Goal: Task Accomplishment & Management: Complete application form

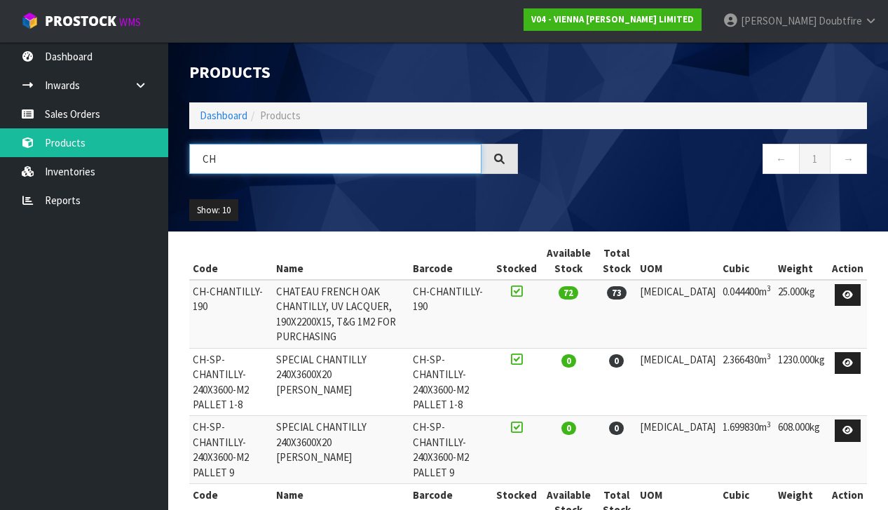
type input "C"
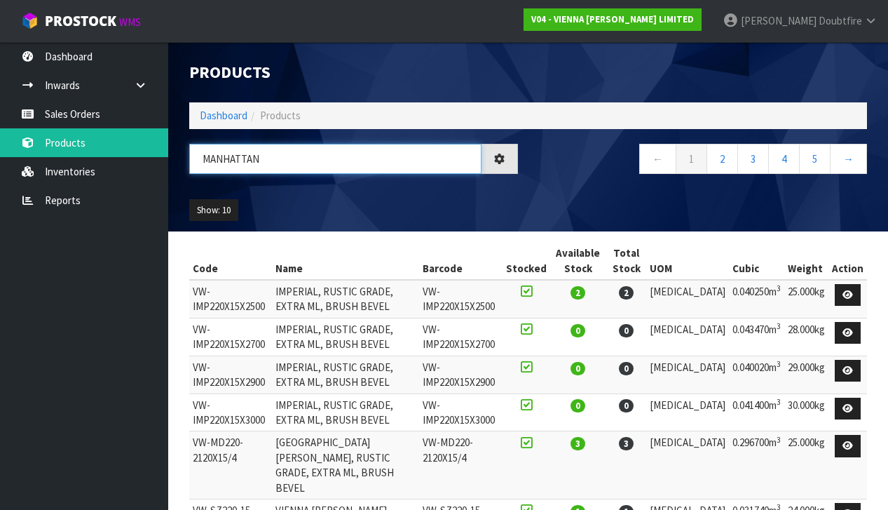
type input "[GEOGRAPHIC_DATA]"
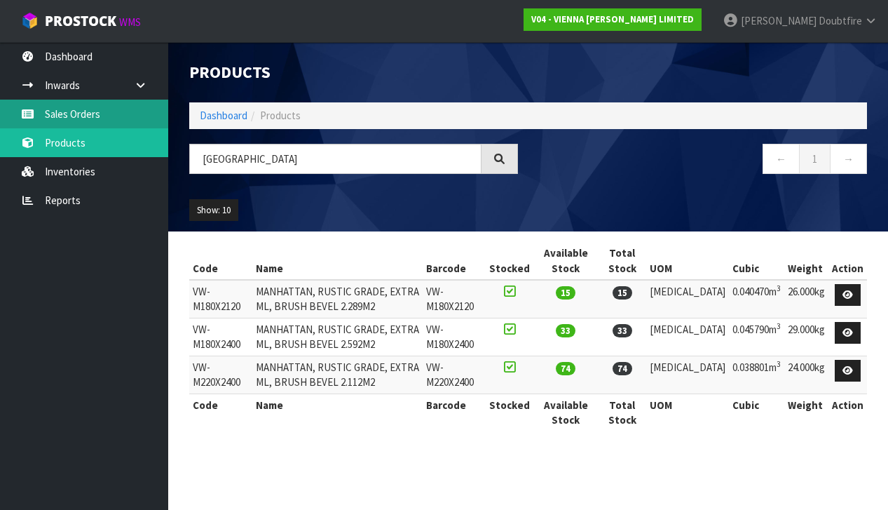
click at [79, 119] on link "Sales Orders" at bounding box center [84, 114] width 168 height 29
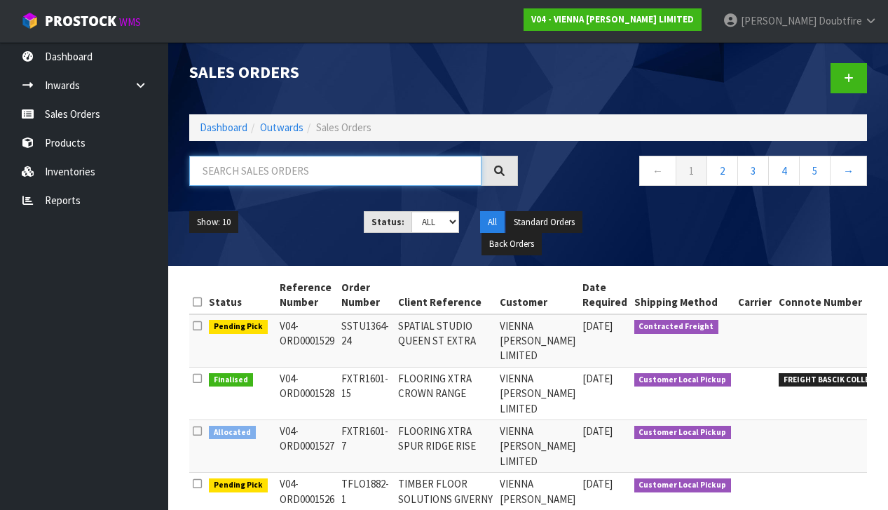
paste input "MEAD1721-1"
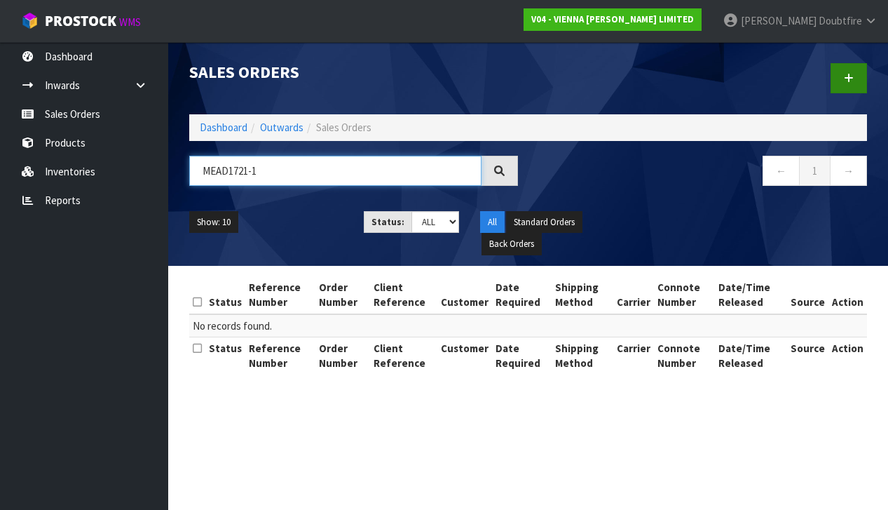
type input "MEAD1721-1"
click at [846, 83] on icon at bounding box center [849, 78] width 10 height 11
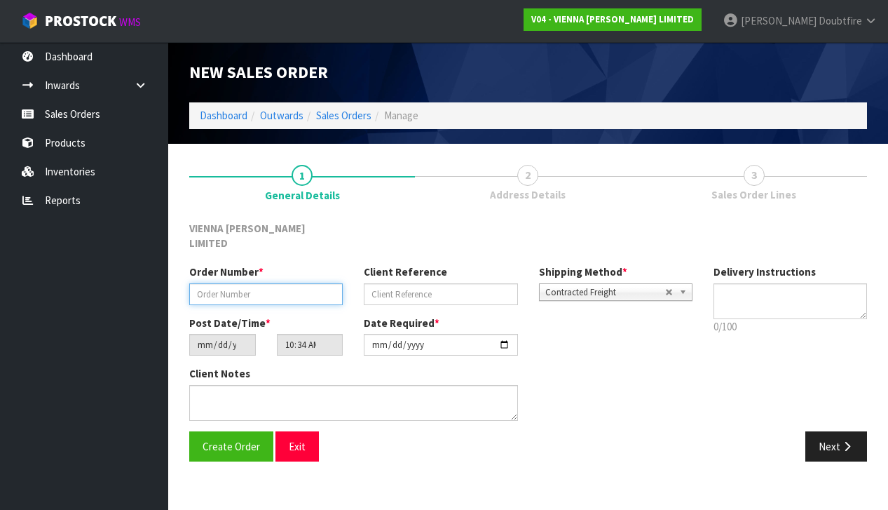
paste input "MEAD1721-1"
type input "MEAD1721-1"
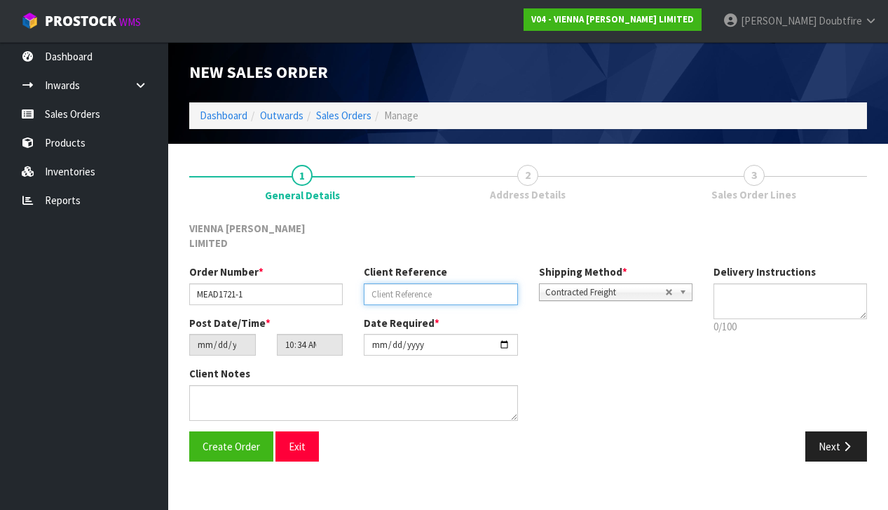
click at [389, 283] on input "text" at bounding box center [441, 294] width 154 height 22
type input "[PERSON_NAME]"
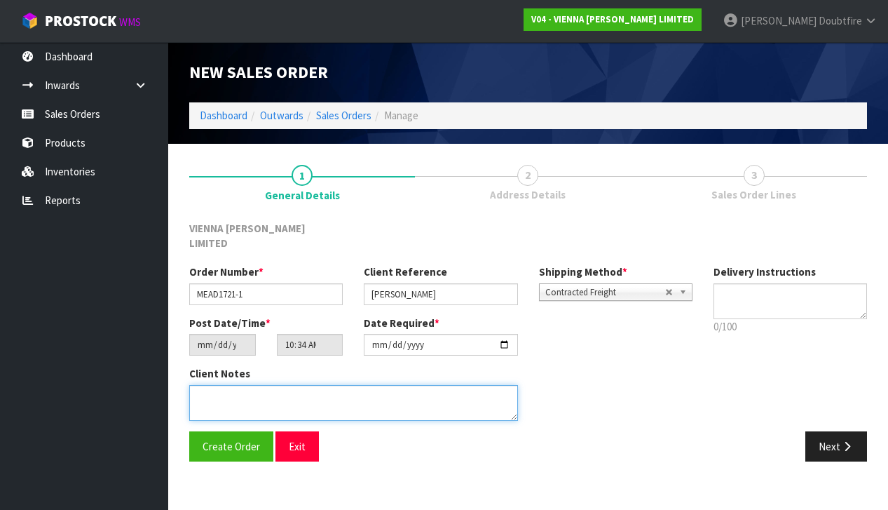
click at [259, 385] on textarea at bounding box center [353, 403] width 329 height 36
type textarea "[PERSON_NAME]"
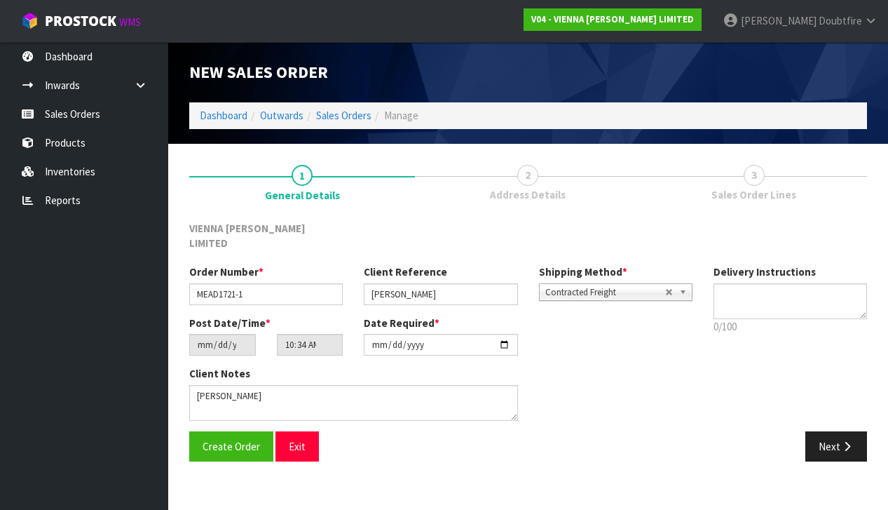
click at [599, 284] on span "Contracted Freight" at bounding box center [606, 292] width 120 height 17
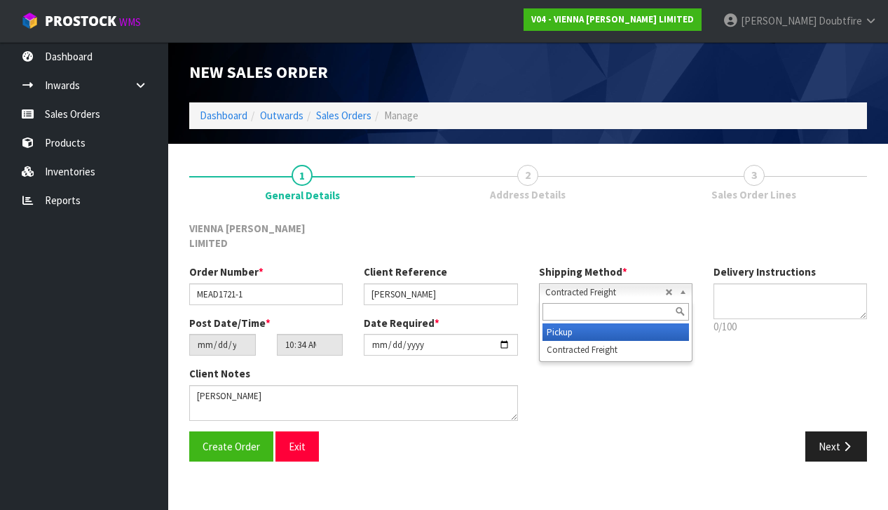
click at [572, 323] on li "Pickup" at bounding box center [616, 332] width 147 height 18
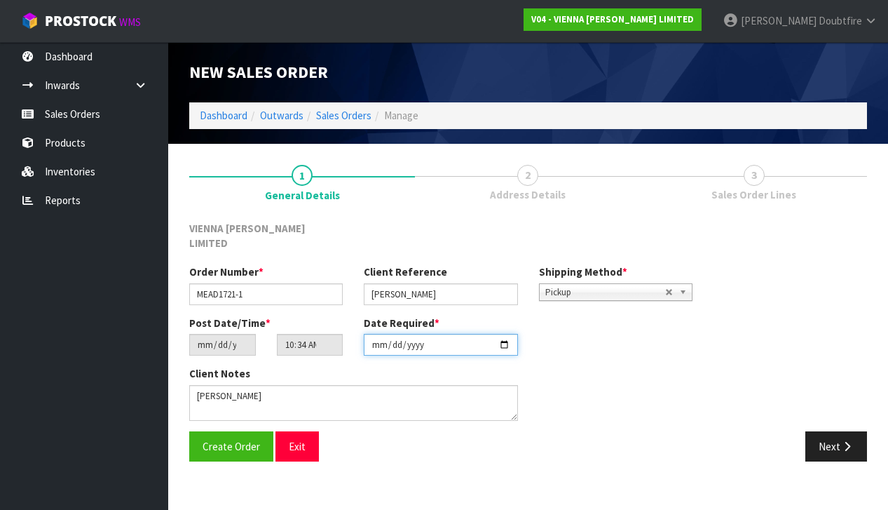
click at [377, 339] on input "[DATE]" at bounding box center [441, 345] width 154 height 22
type input "[DATE]"
click at [640, 381] on div "Client Notes" at bounding box center [441, 398] width 525 height 65
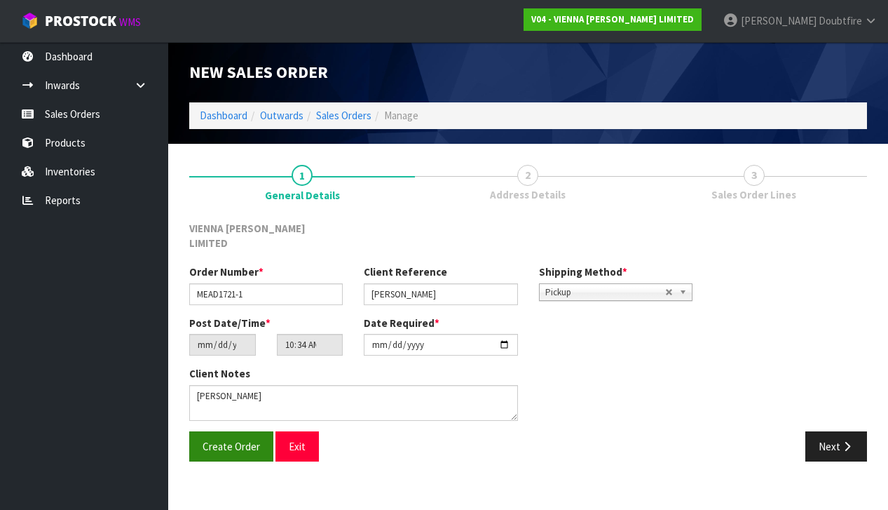
click at [233, 440] on span "Create Order" at bounding box center [232, 446] width 58 height 13
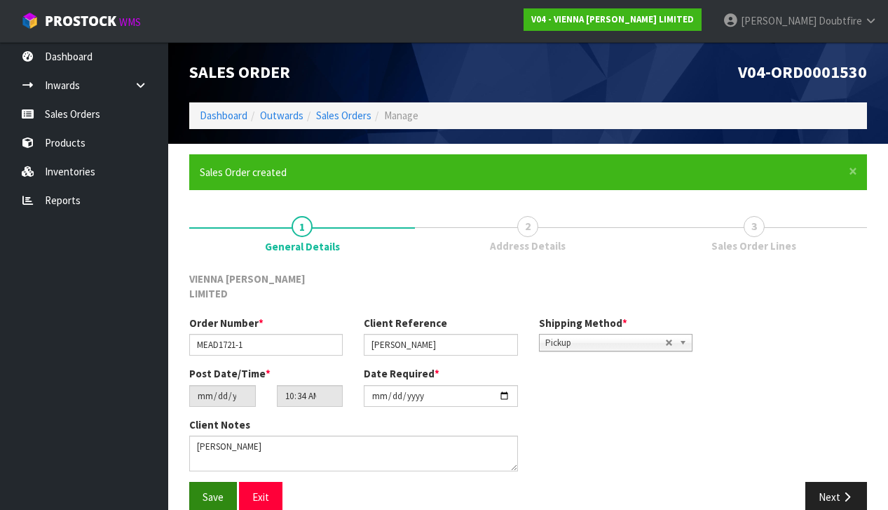
scroll to position [1, 0]
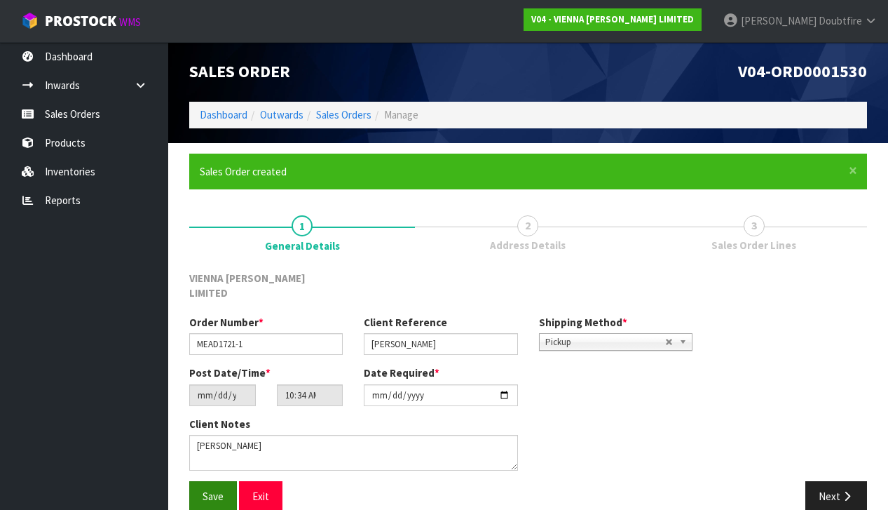
click at [210, 489] on span "Save" at bounding box center [213, 495] width 21 height 13
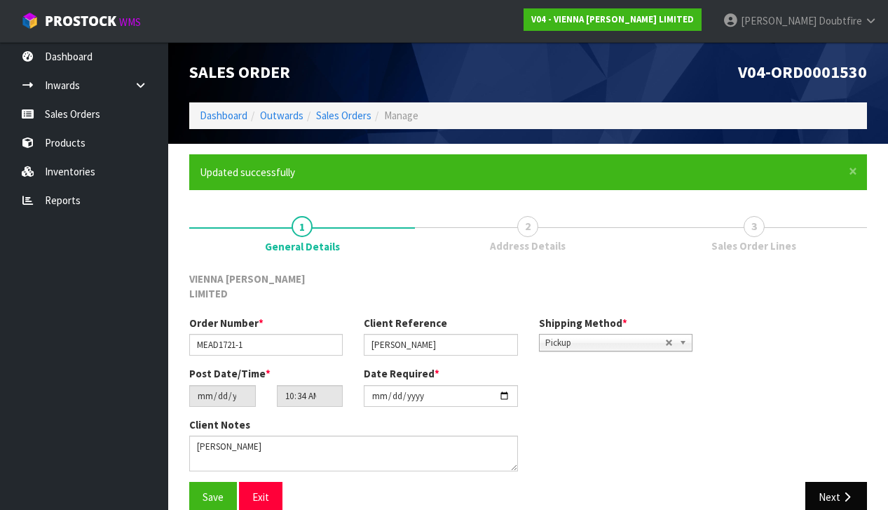
click at [834, 482] on button "Next" at bounding box center [837, 497] width 62 height 30
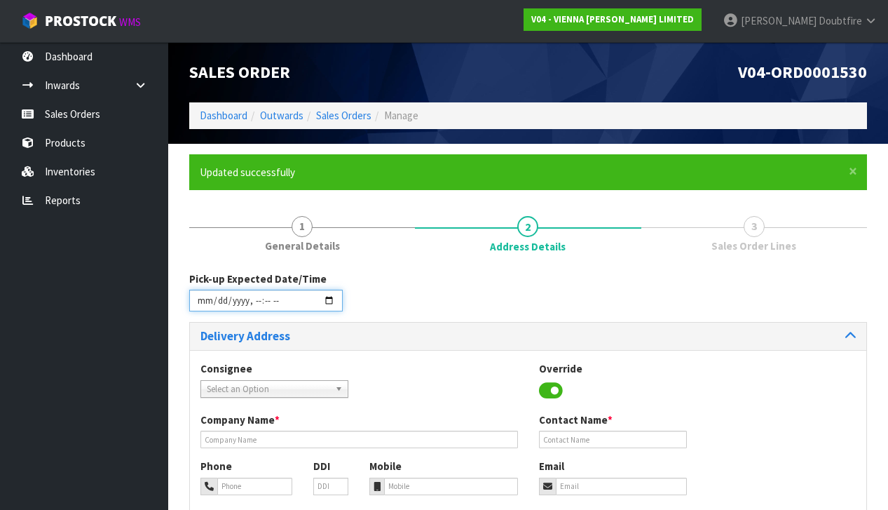
click at [202, 306] on input "datetime-local" at bounding box center [266, 301] width 154 height 22
type input "[DATE]T10:36"
click at [478, 361] on div "Consignee 000001.BAY MECHANICS - BAY MECHANICS 000001A - BRAKE & TRANSMISSION N…" at bounding box center [528, 386] width 677 height 51
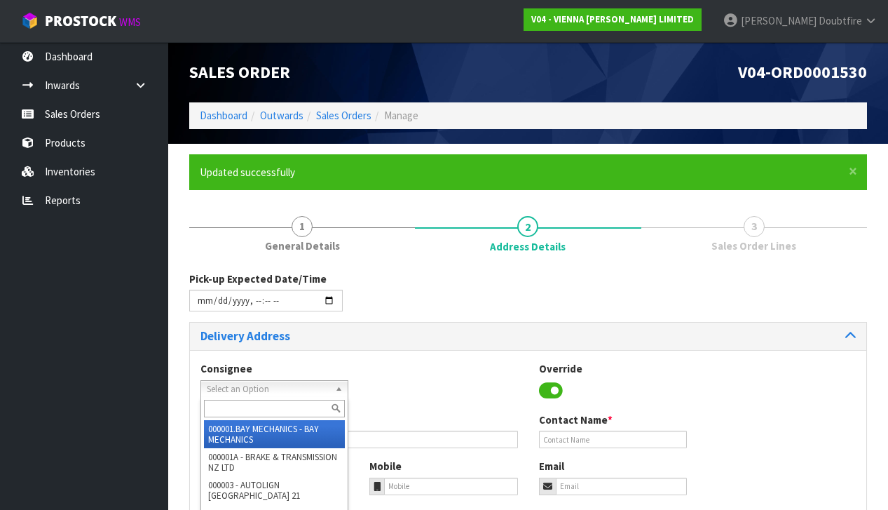
click at [266, 387] on span "Select an Option" at bounding box center [268, 389] width 123 height 17
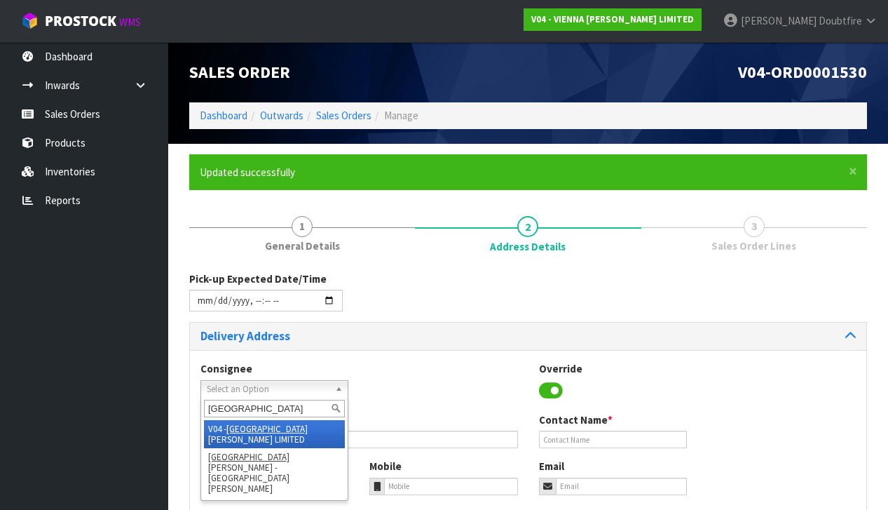
type input "[GEOGRAPHIC_DATA]"
click at [288, 423] on li "V04 - VIENNA [PERSON_NAME] LIMITED" at bounding box center [274, 434] width 141 height 28
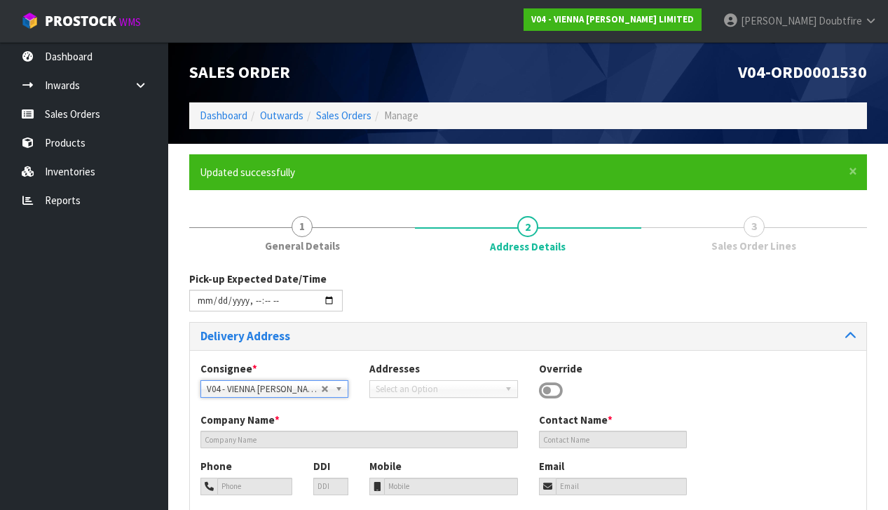
type input "VIENNA [PERSON_NAME] LIMITED"
type input "[PERSON_NAME]"
type input "[PHONE_NUMBER]"
type input "[PERSON_NAME][EMAIL_ADDRESS][DOMAIN_NAME]"
type input "2 ROXBURGH ST"
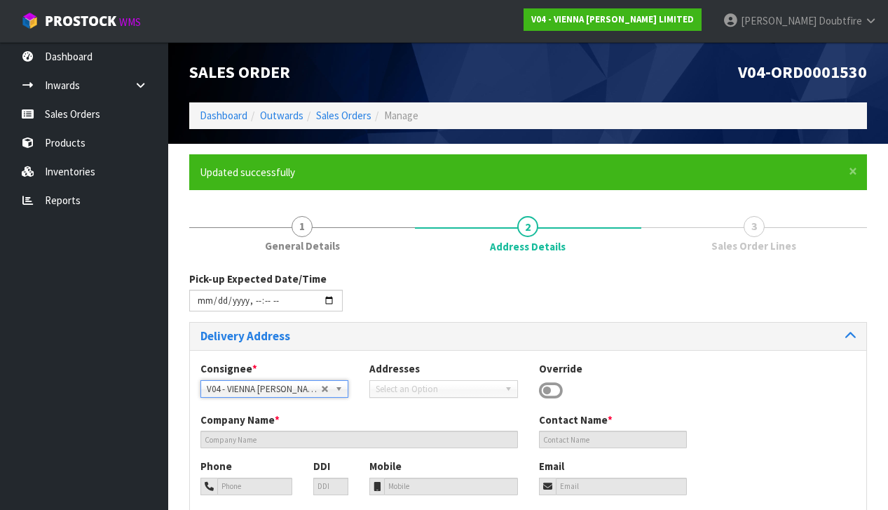
type input "1023"
type input "[GEOGRAPHIC_DATA]"
type input "NEWMARKET"
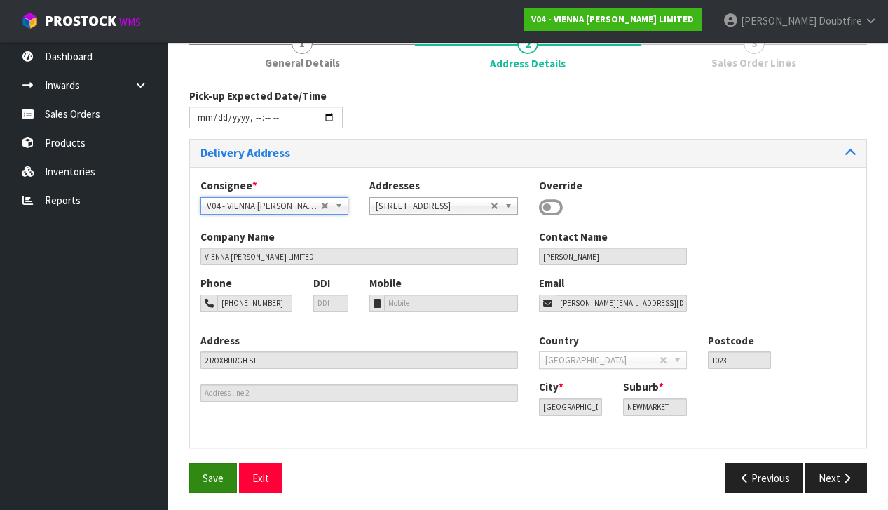
click at [207, 463] on button "Save" at bounding box center [213, 478] width 48 height 30
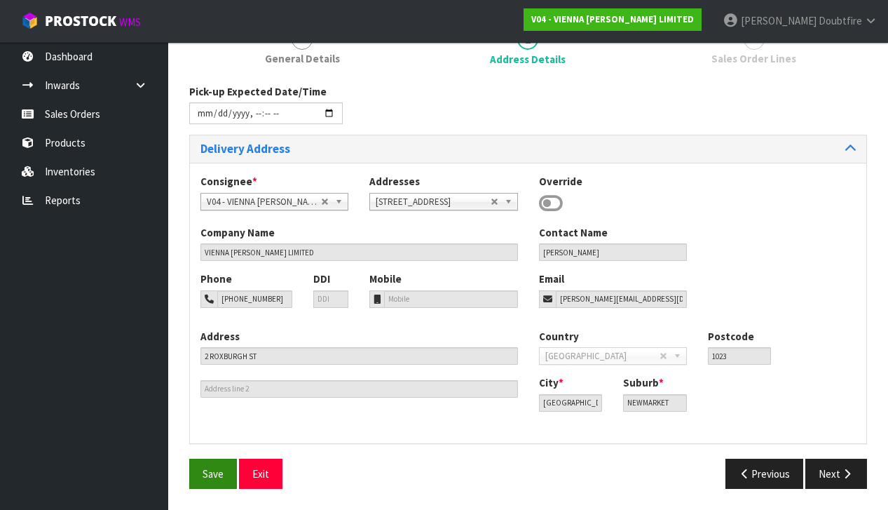
type input "[DATE]T10:36"
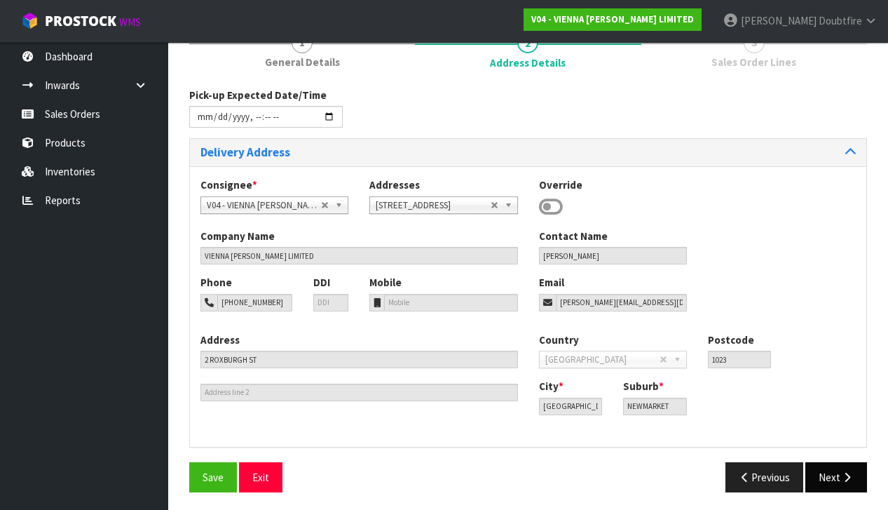
scroll to position [183, 0]
click at [827, 470] on button "Next" at bounding box center [837, 478] width 62 height 30
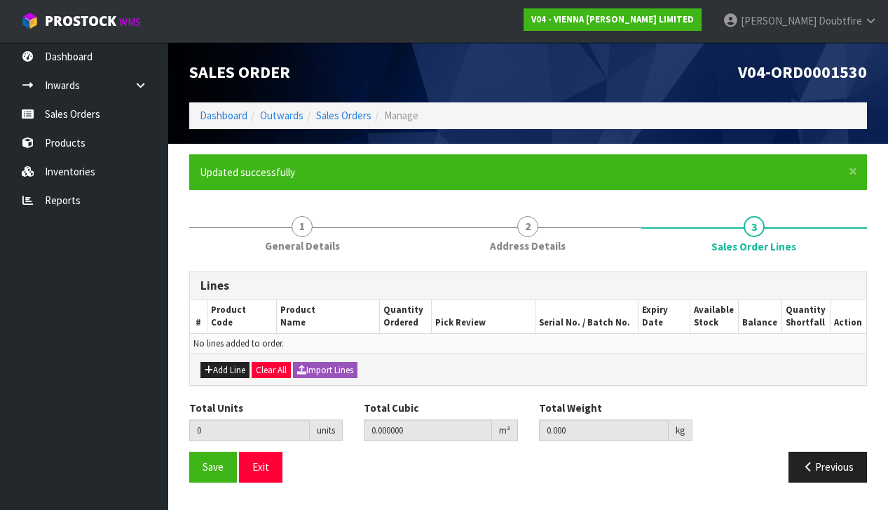
scroll to position [0, 0]
click at [226, 370] on button "Add Line" at bounding box center [225, 370] width 49 height 17
type input "0"
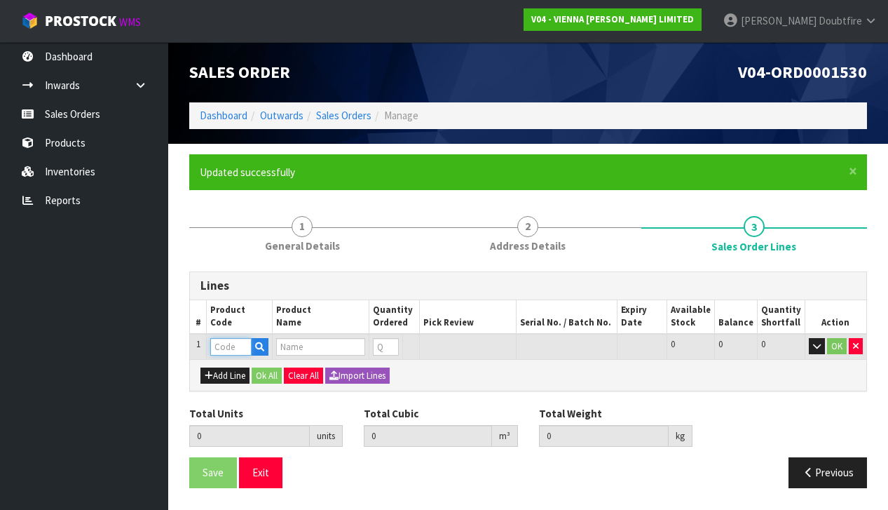
click at [223, 347] on input "text" at bounding box center [230, 347] width 41 height 18
type input "VW-M22"
click at [299, 369] on link "VW-M22 0X2400" at bounding box center [267, 367] width 111 height 19
type input "VW-M220X2400"
type input "0.000000"
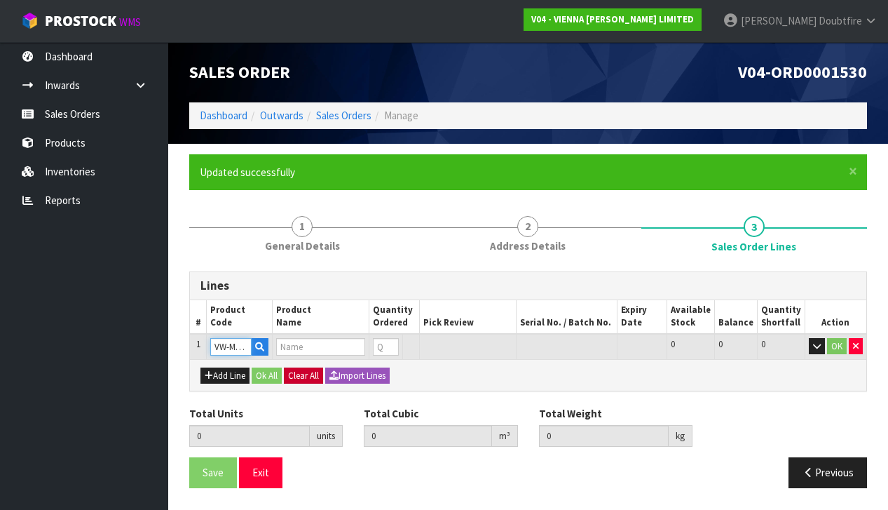
type input "0.000"
type input "MANHATTAN, RUSTIC GRADE, EXTRA ML, BRUSH BEVEL 2.112M2"
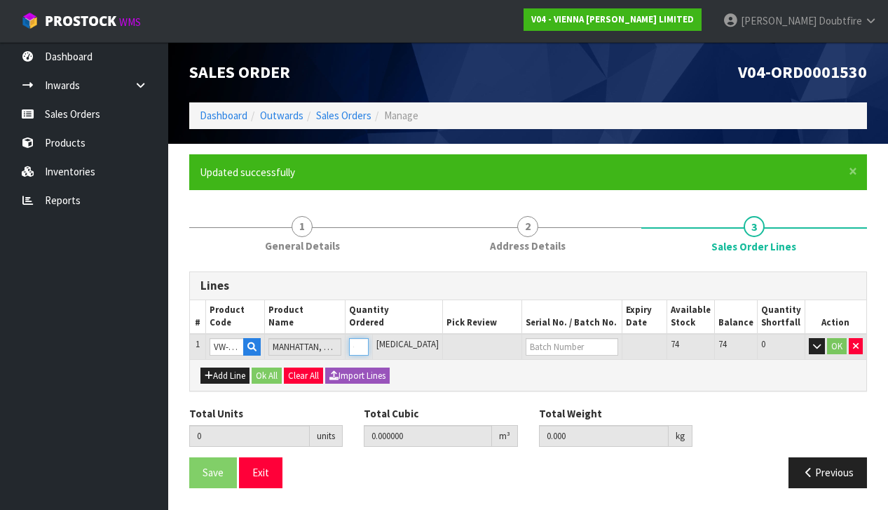
type input "1"
type input "0.038801"
type input "24"
click at [369, 340] on input "1" at bounding box center [359, 347] width 20 height 18
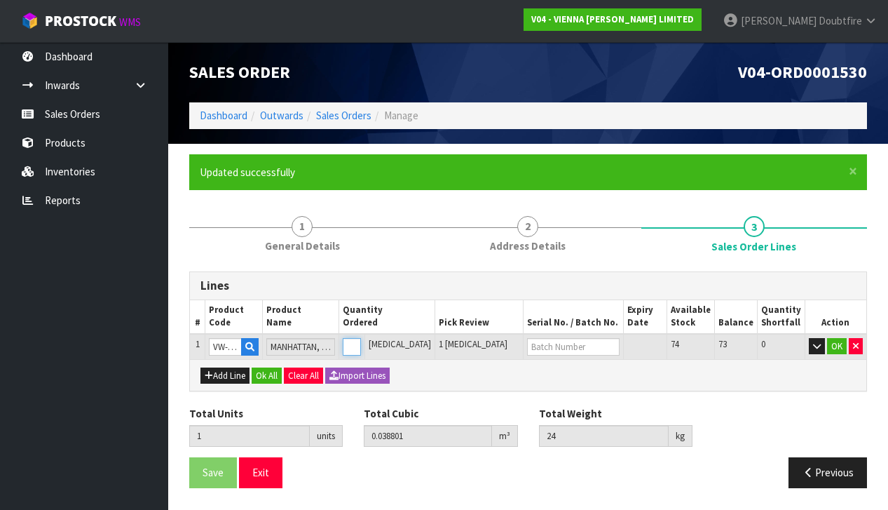
type input "0"
type input "7"
type input "0.271607"
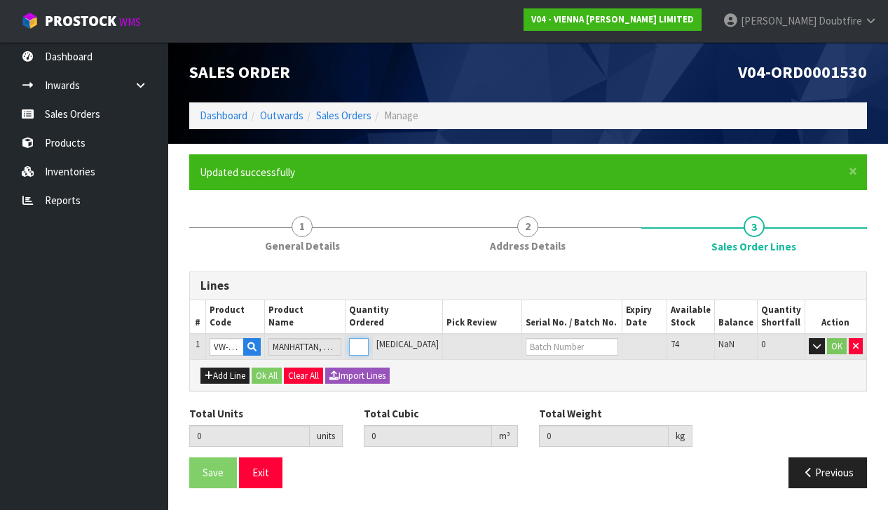
type input "168"
type input "7"
type input "73"
type input "2.96912"
type input "1799"
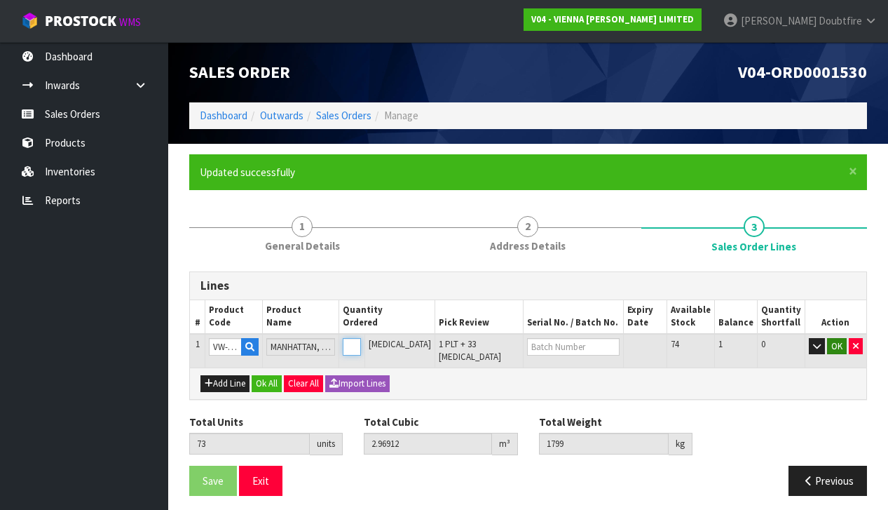
type input "73"
click at [837, 347] on button "OK" at bounding box center [837, 346] width 20 height 17
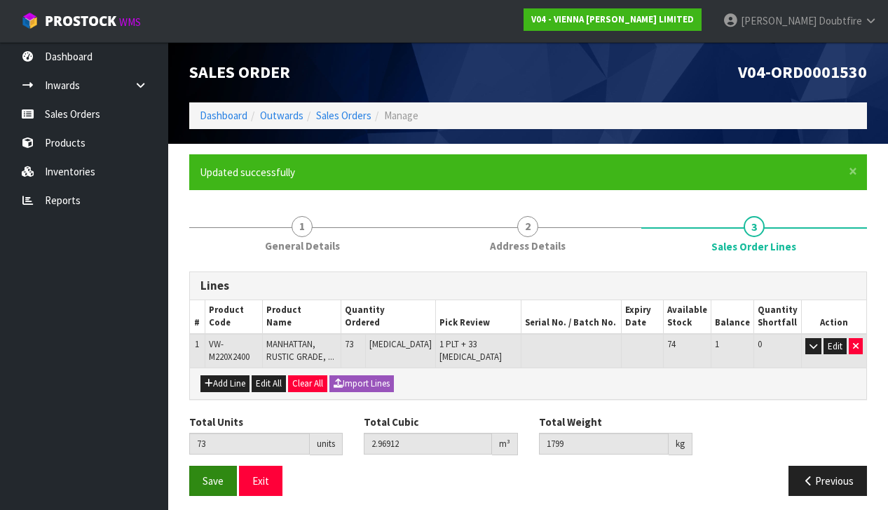
click at [221, 477] on span "Save" at bounding box center [213, 480] width 21 height 13
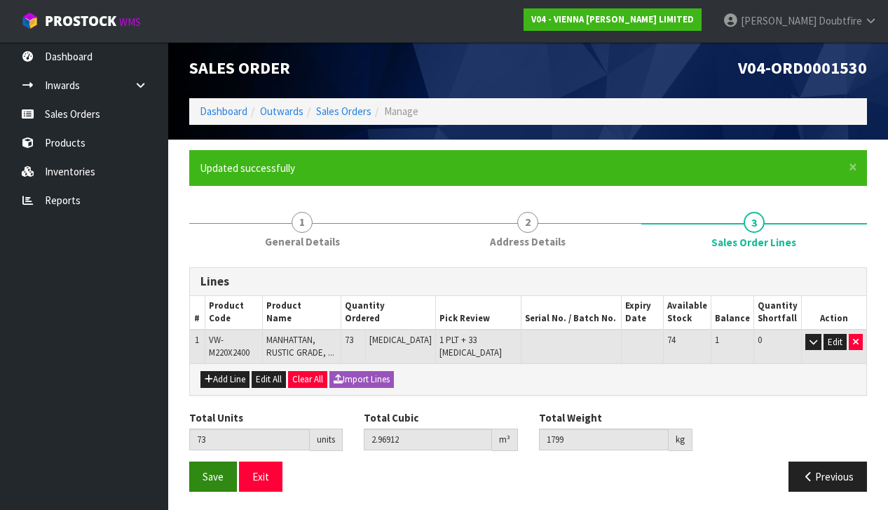
scroll to position [3, 0]
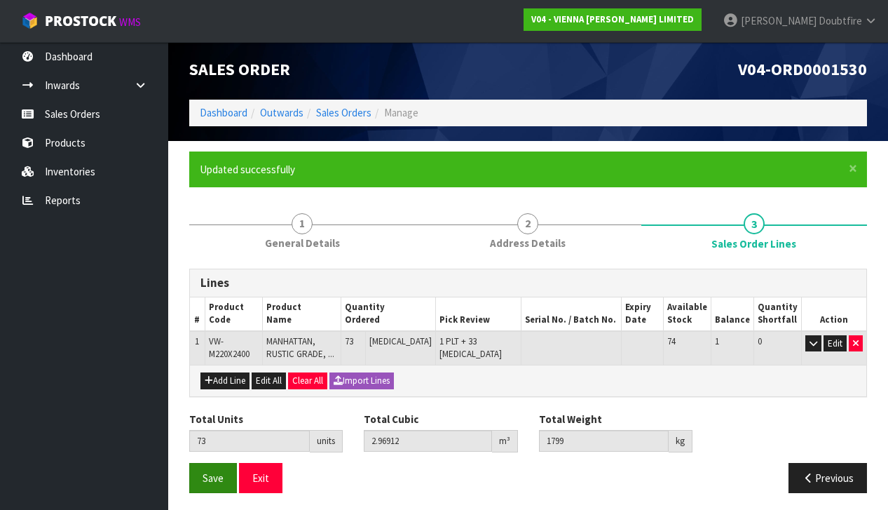
click at [210, 480] on button "Save" at bounding box center [213, 478] width 48 height 30
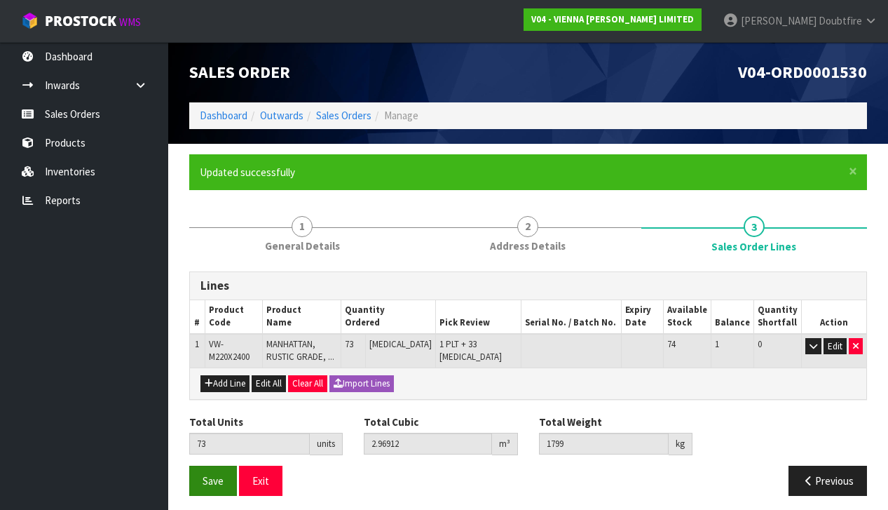
click at [215, 477] on span "Save" at bounding box center [213, 480] width 21 height 13
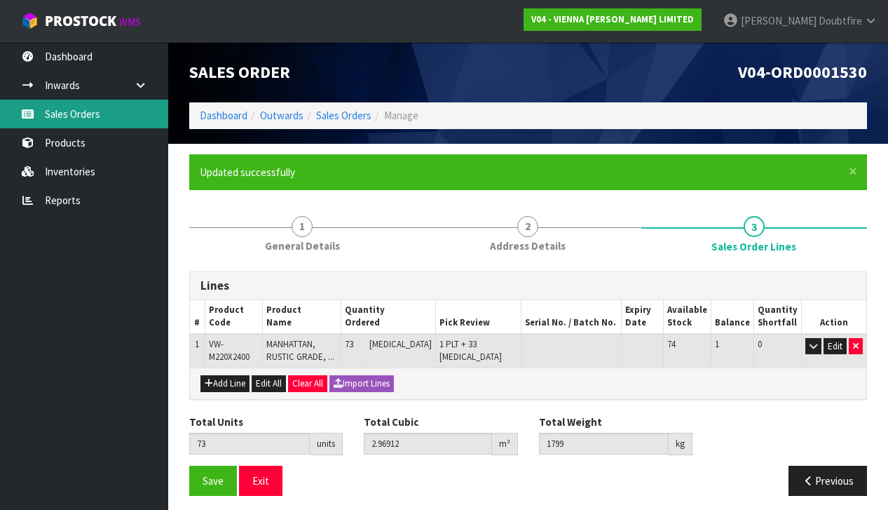
click at [60, 117] on link "Sales Orders" at bounding box center [84, 114] width 168 height 29
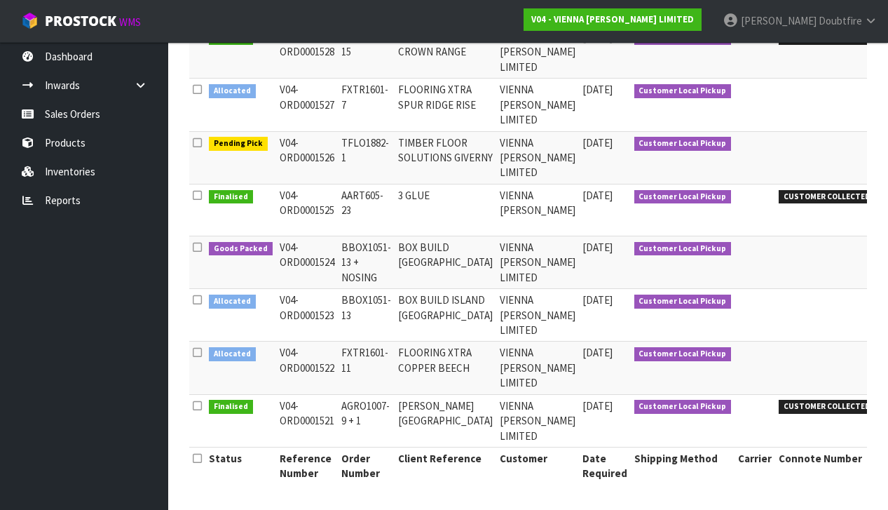
scroll to position [441, 0]
